Goal: Task Accomplishment & Management: Use online tool/utility

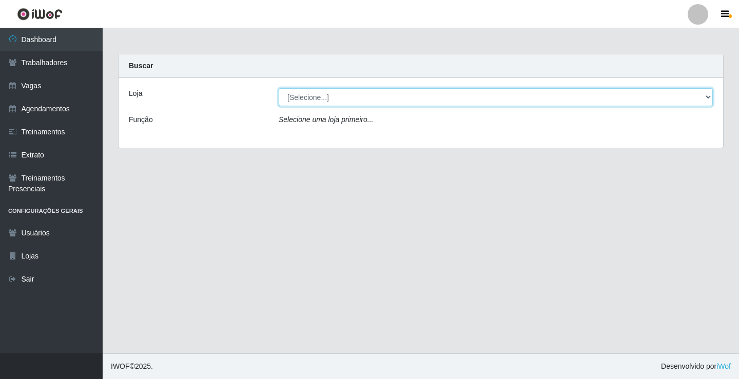
click at [346, 93] on select "[Selecione...] Edilicya Supermercado" at bounding box center [496, 97] width 434 height 18
select select "460"
click at [279, 88] on select "[Selecione...] Edilicya Supermercado" at bounding box center [496, 97] width 434 height 18
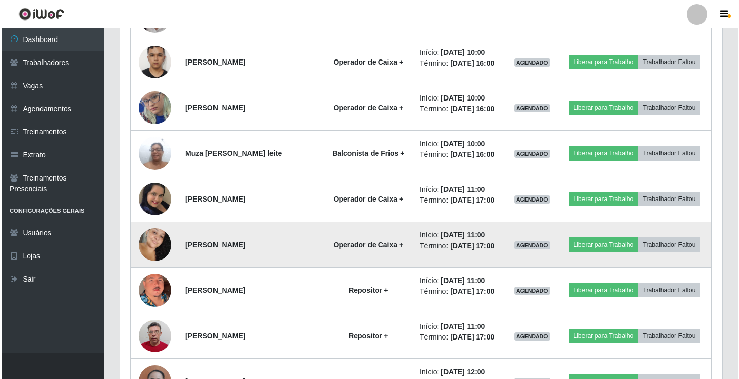
scroll to position [377, 0]
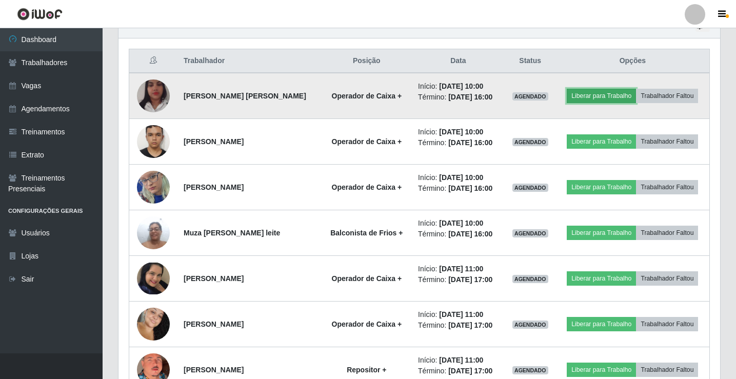
click at [585, 94] on button "Liberar para Trabalho" at bounding box center [601, 96] width 69 height 14
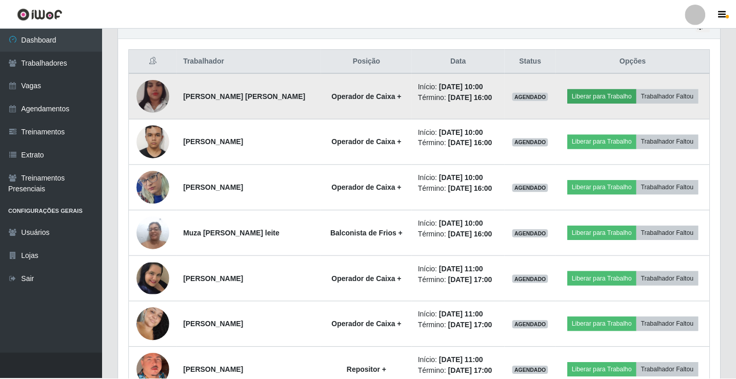
scroll to position [213, 597]
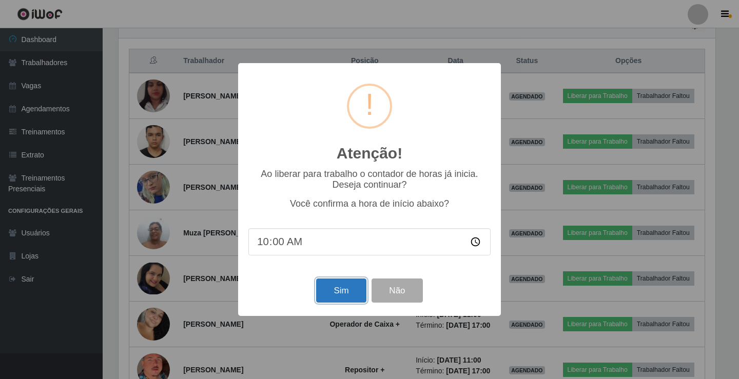
click at [330, 298] on button "Sim" at bounding box center [341, 291] width 50 height 24
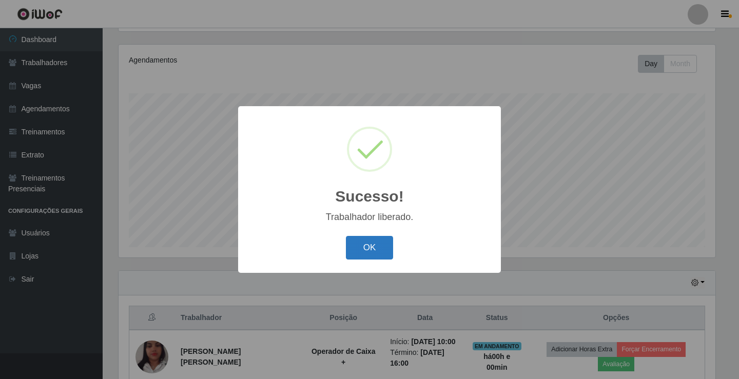
drag, startPoint x: 345, startPoint y: 257, endPoint x: 354, endPoint y: 250, distance: 11.0
click at [345, 256] on div "OK Cancel" at bounding box center [369, 247] width 242 height 29
click at [356, 248] on button "OK" at bounding box center [370, 248] width 48 height 24
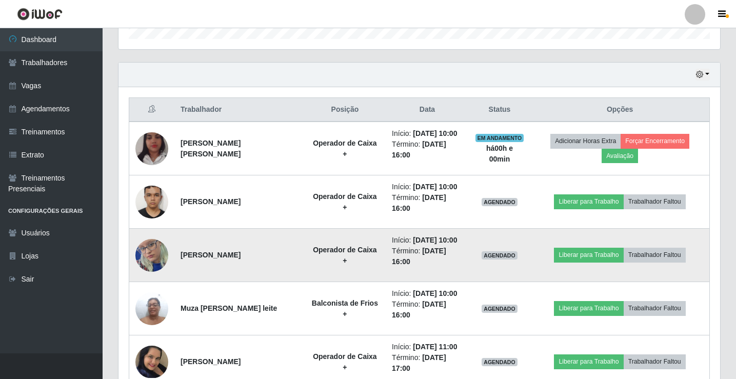
scroll to position [427, 0]
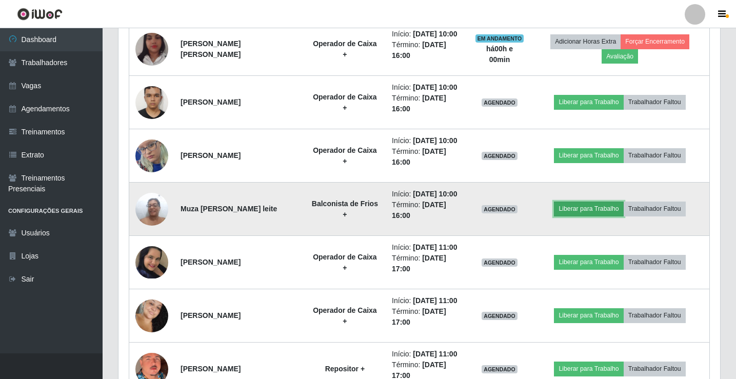
click at [584, 208] on button "Liberar para Trabalho" at bounding box center [588, 209] width 69 height 14
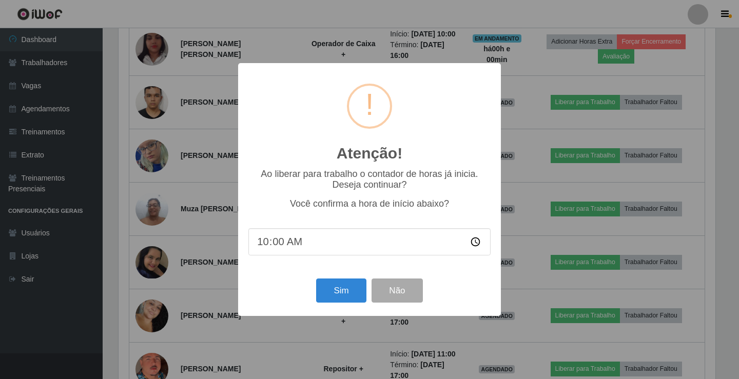
click at [335, 275] on div "Atenção! × Ao liberar para trabalho o contador de horas já inicia. Deseja conti…" at bounding box center [369, 189] width 263 height 252
click at [343, 301] on button "Sim" at bounding box center [341, 291] width 50 height 24
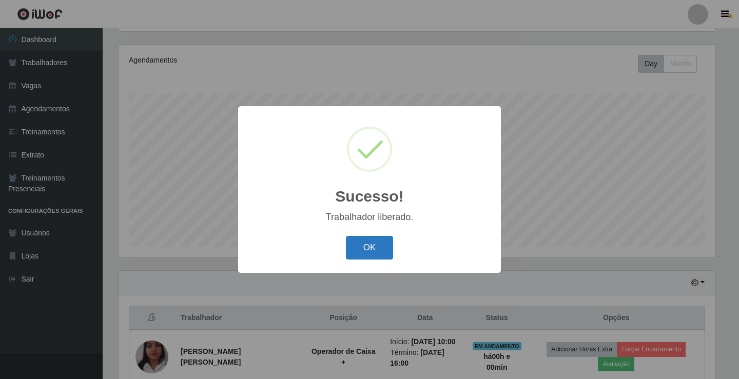
click at [381, 252] on button "OK" at bounding box center [370, 248] width 48 height 24
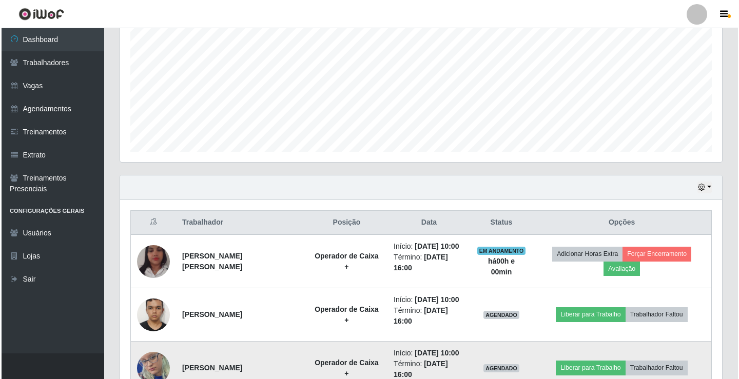
scroll to position [325, 0]
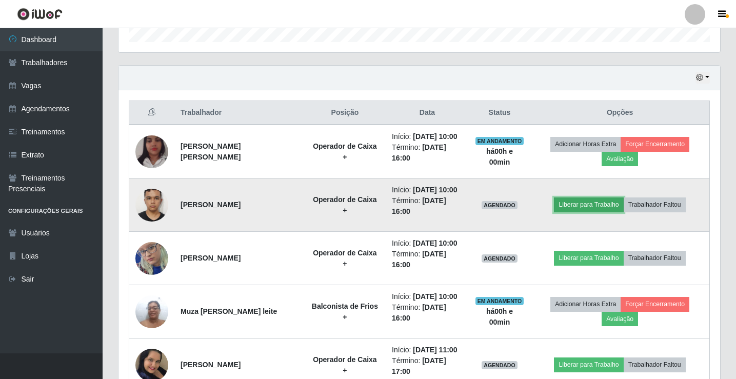
click at [585, 204] on button "Liberar para Trabalho" at bounding box center [588, 205] width 69 height 14
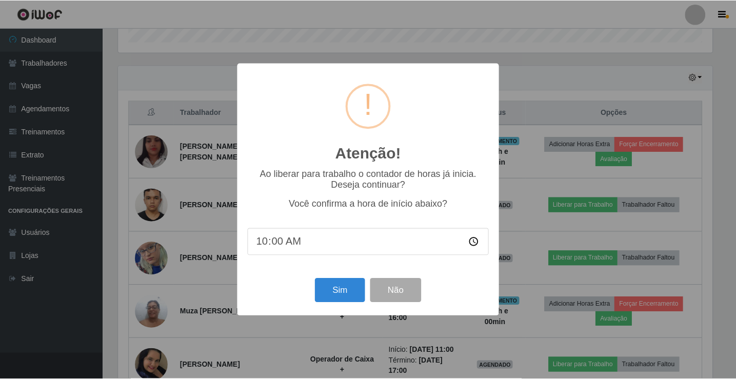
scroll to position [213, 597]
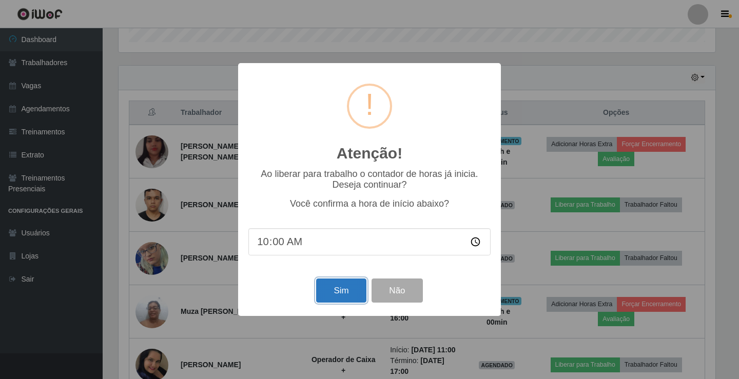
click at [337, 289] on button "Sim" at bounding box center [341, 291] width 50 height 24
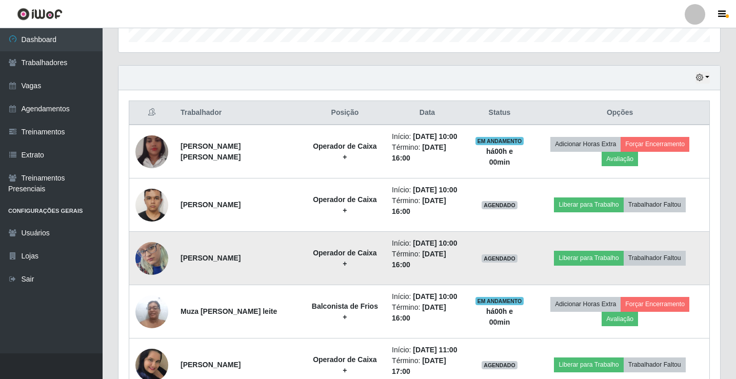
scroll to position [0, 0]
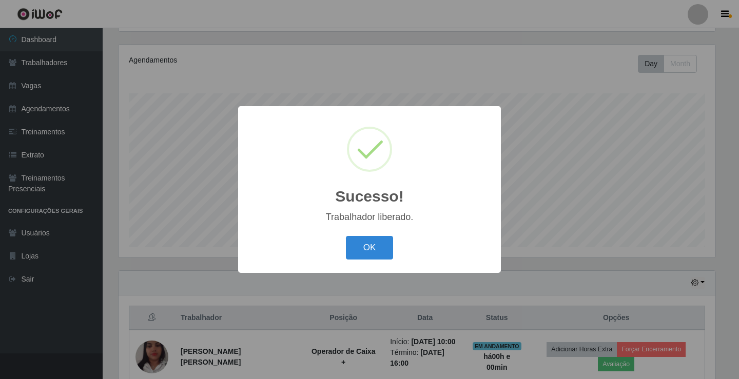
click at [294, 234] on div "OK Cancel" at bounding box center [369, 247] width 242 height 29
click at [392, 247] on button "OK" at bounding box center [370, 248] width 48 height 24
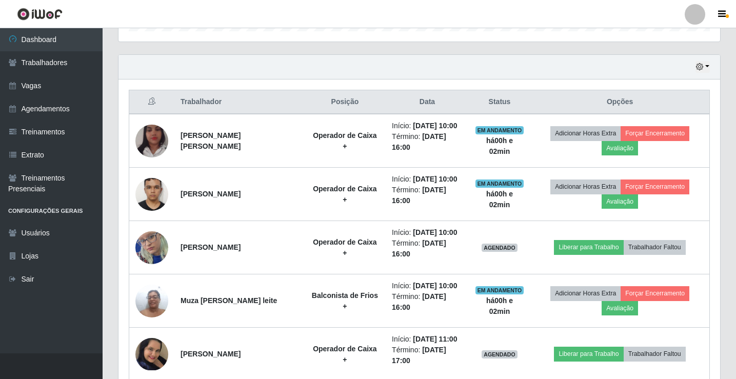
scroll to position [427, 0]
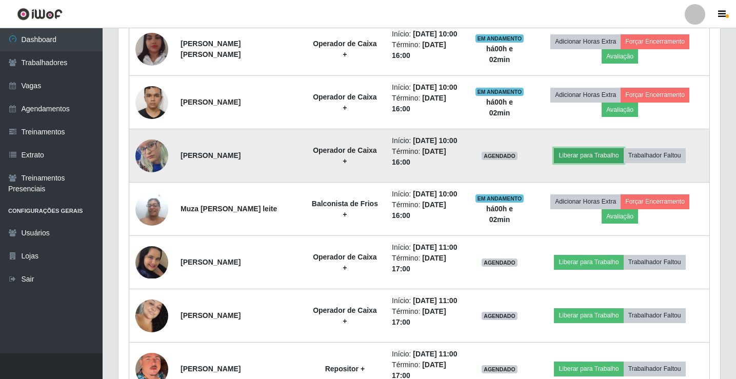
click at [593, 155] on button "Liberar para Trabalho" at bounding box center [588, 155] width 69 height 14
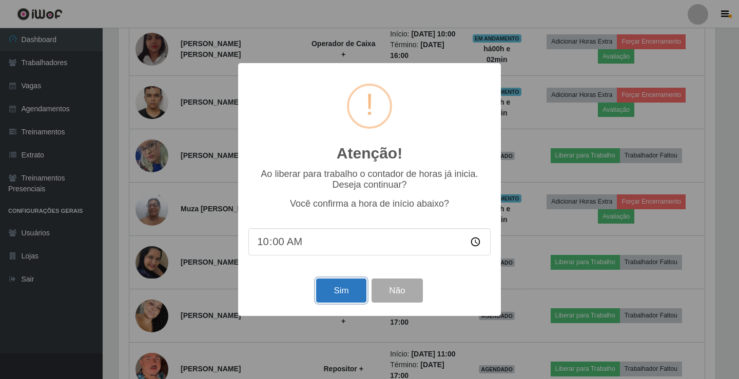
click at [329, 290] on button "Sim" at bounding box center [341, 291] width 50 height 24
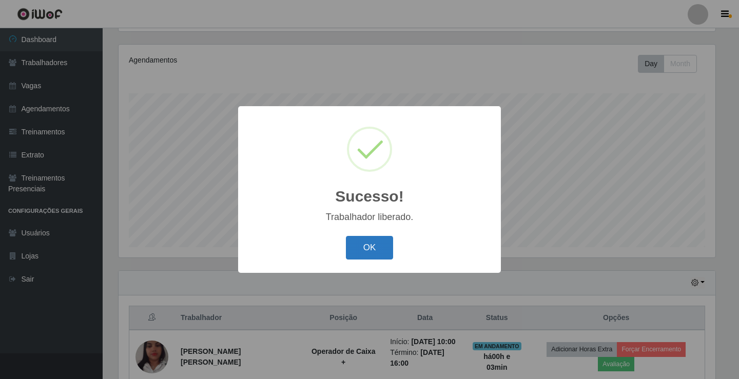
click at [368, 256] on button "OK" at bounding box center [370, 248] width 48 height 24
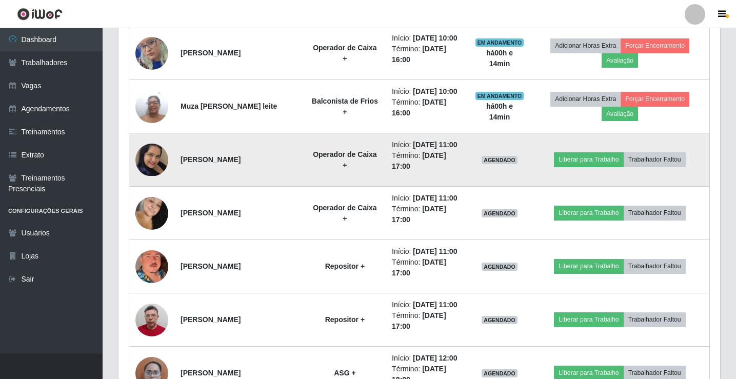
scroll to position [600, 0]
